Goal: Task Accomplishment & Management: Use online tool/utility

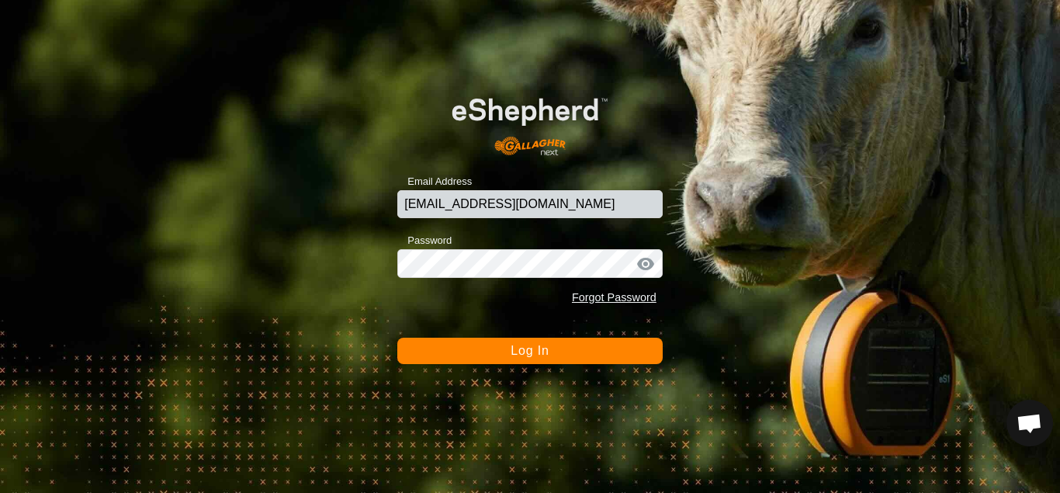
click at [493, 353] on button "Log In" at bounding box center [529, 351] width 265 height 26
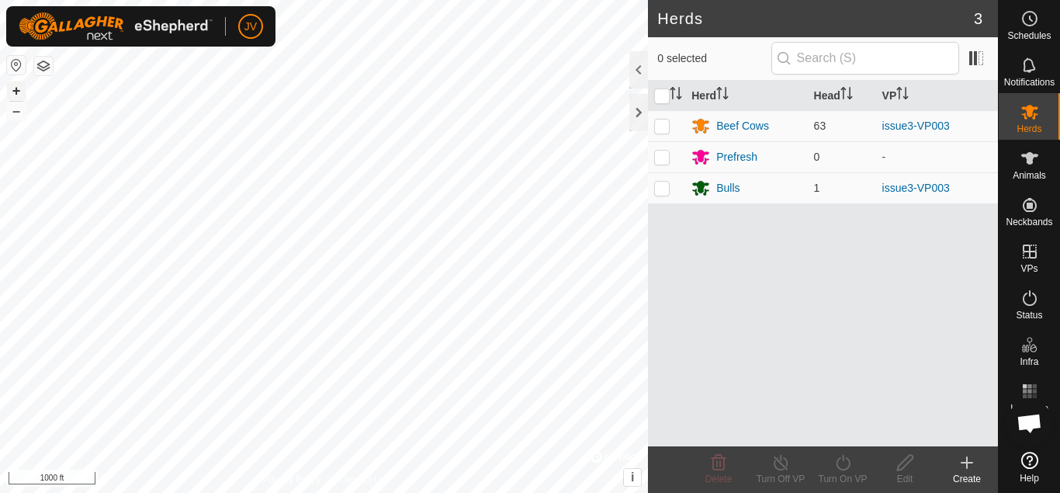
click at [22, 88] on button "+" at bounding box center [16, 91] width 19 height 19
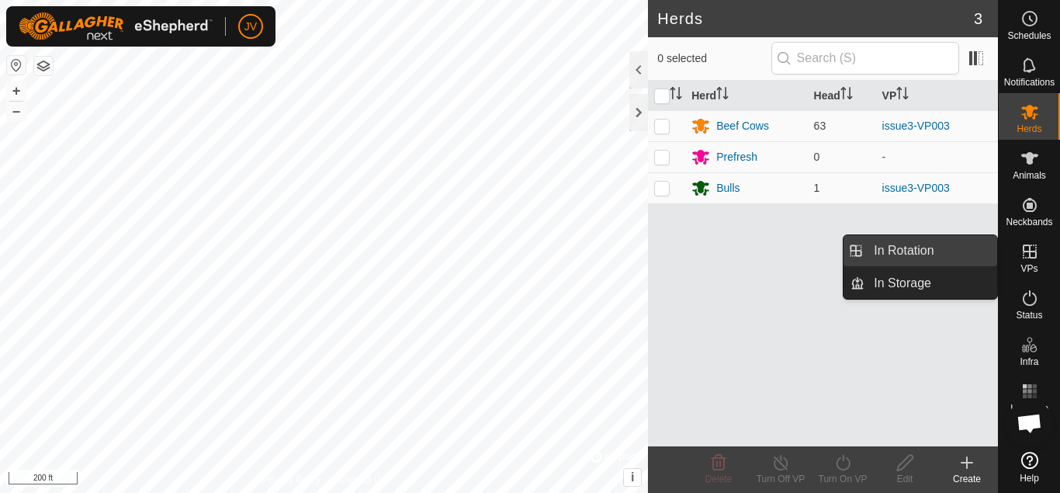
click at [932, 252] on link "In Rotation" at bounding box center [931, 250] width 133 height 31
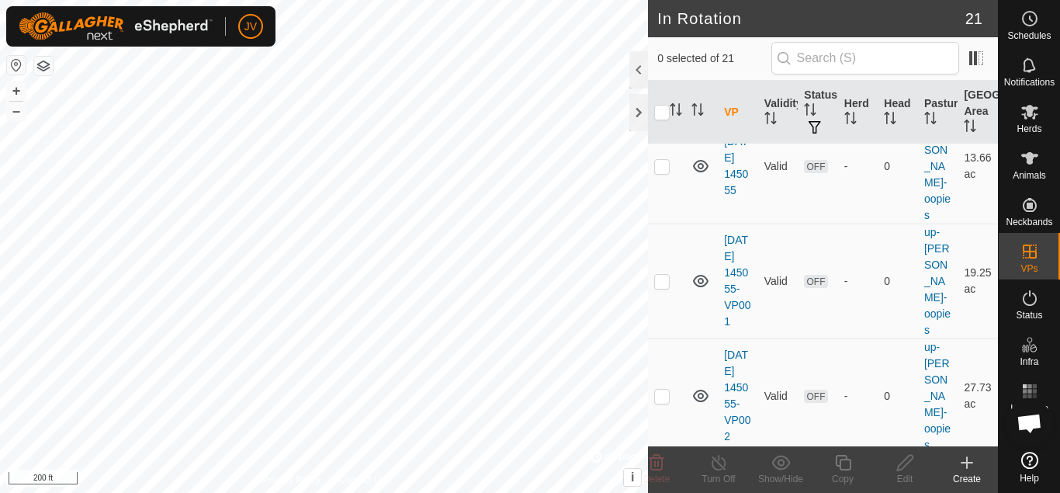
scroll to position [1681, 0]
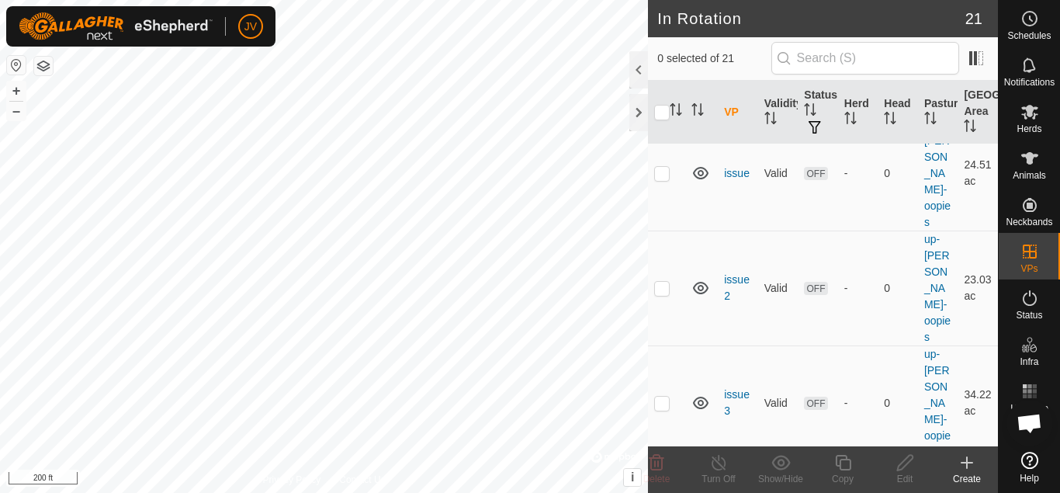
checkbox input "true"
click at [841, 460] on icon at bounding box center [843, 463] width 16 height 16
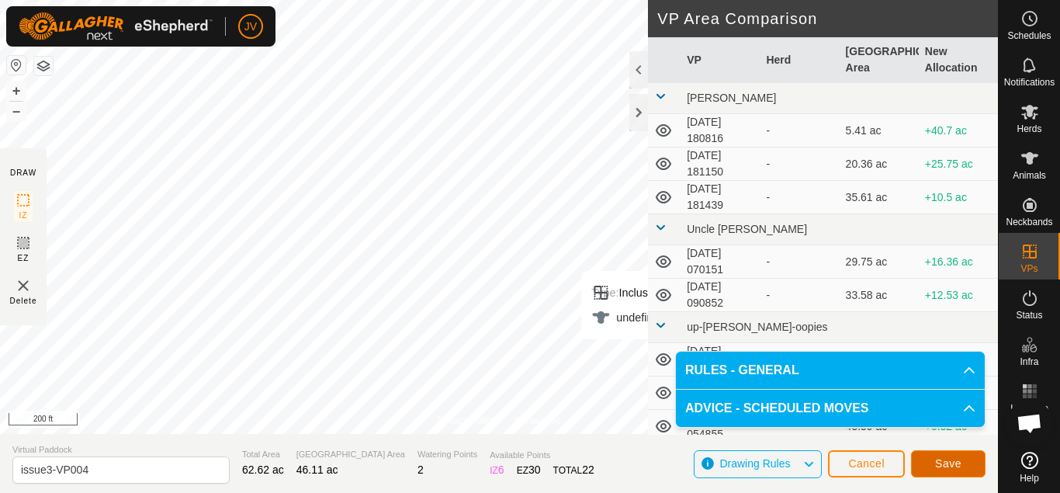
click at [956, 461] on span "Save" at bounding box center [948, 463] width 26 height 12
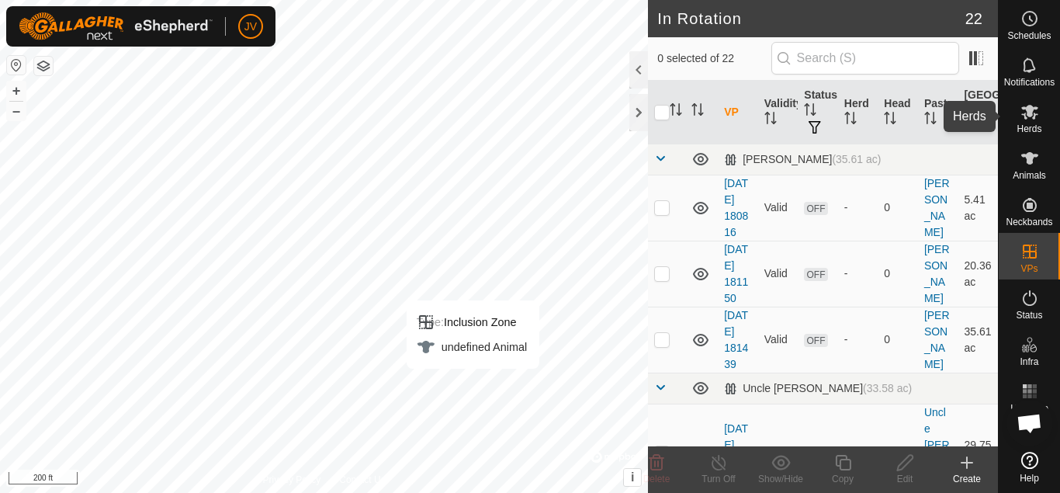
click at [1027, 120] on icon at bounding box center [1030, 111] width 19 height 19
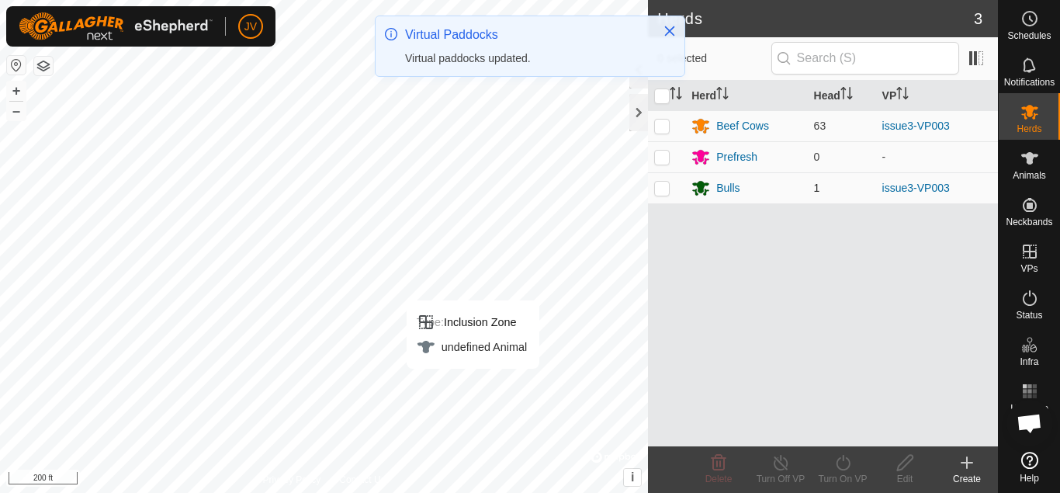
click at [663, 187] on p-checkbox at bounding box center [662, 188] width 16 height 12
checkbox input "true"
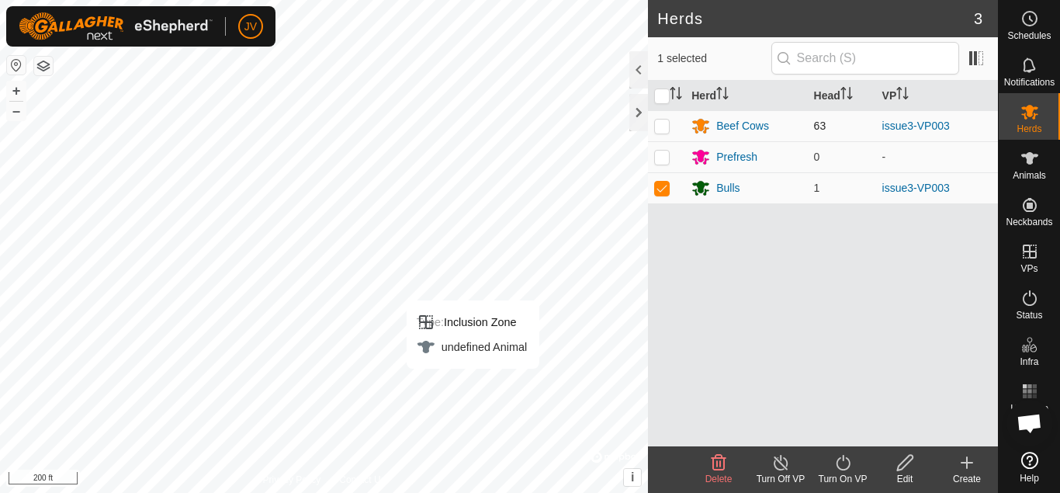
click at [661, 127] on p-checkbox at bounding box center [662, 126] width 16 height 12
checkbox input "true"
click at [845, 465] on icon at bounding box center [843, 462] width 19 height 19
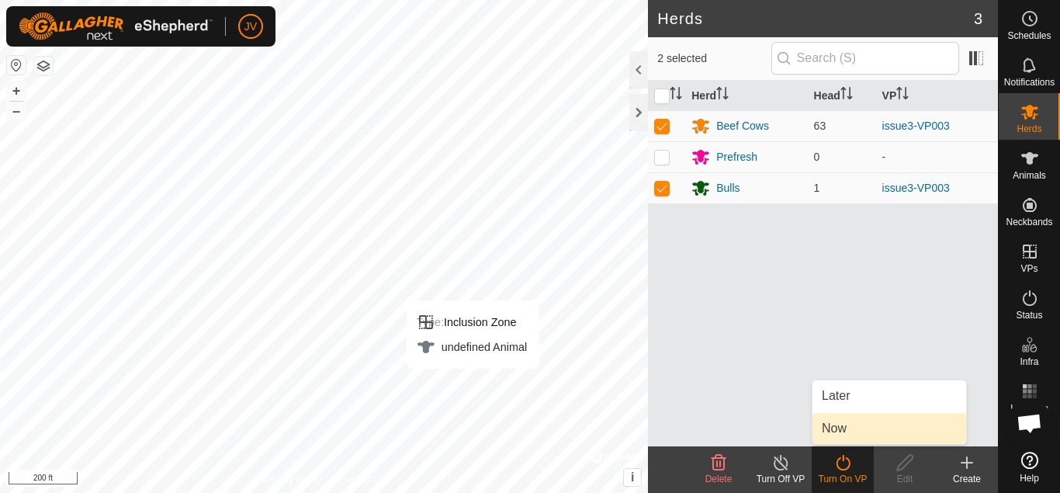
click at [845, 429] on link "Now" at bounding box center [890, 428] width 154 height 31
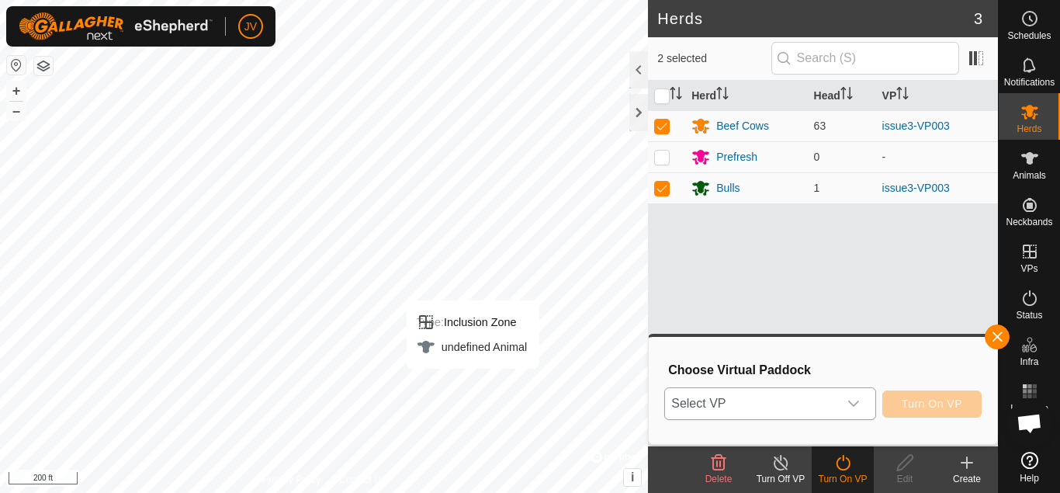
click at [852, 404] on icon "dropdown trigger" at bounding box center [853, 404] width 11 height 6
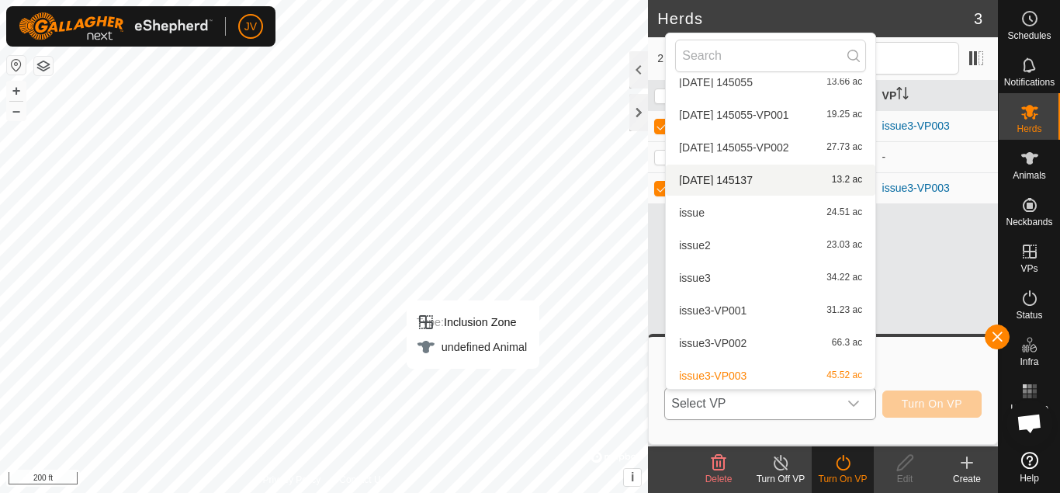
scroll to position [512, 0]
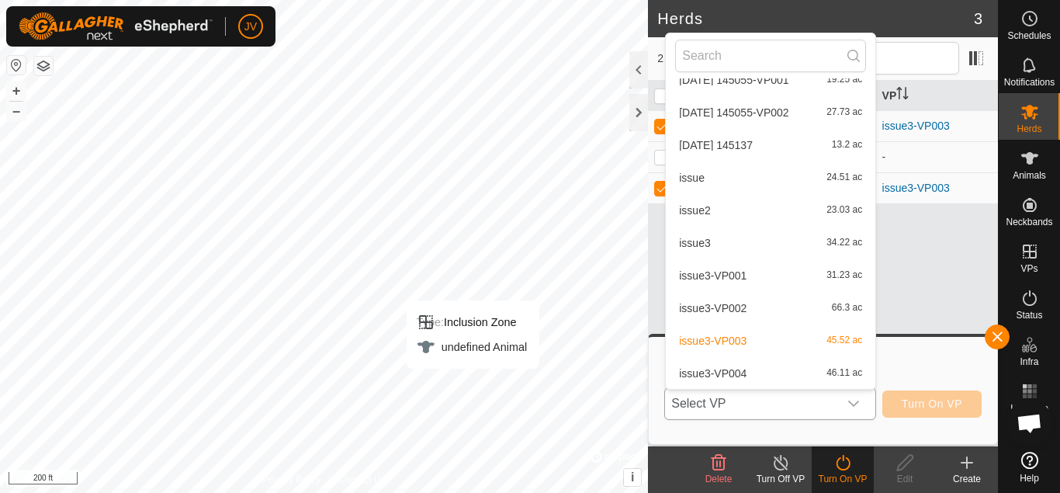
click at [718, 371] on li "issue3-VP004 46.11 ac" at bounding box center [771, 373] width 210 height 31
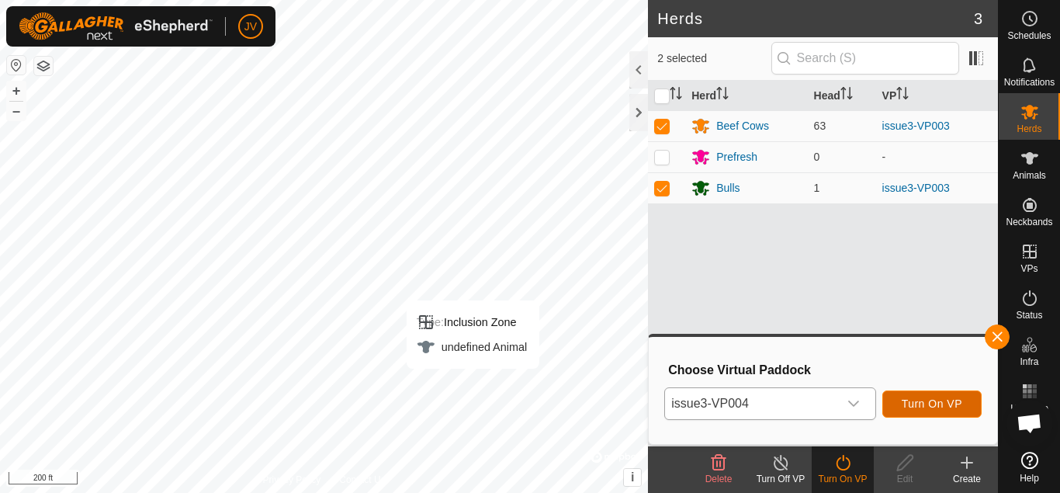
click at [931, 406] on span "Turn On VP" at bounding box center [932, 403] width 61 height 12
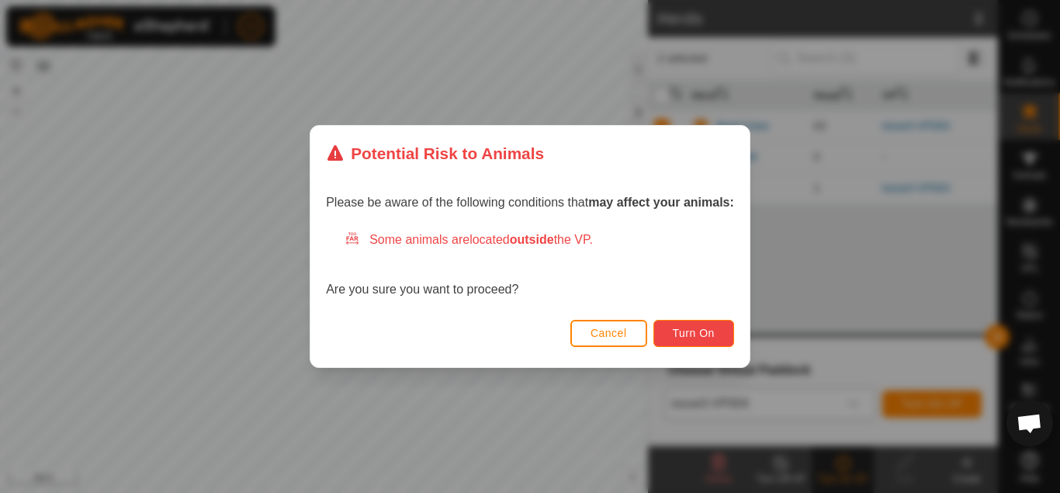
click at [702, 326] on button "Turn On" at bounding box center [694, 333] width 81 height 27
